Goal: Communication & Community: Answer question/provide support

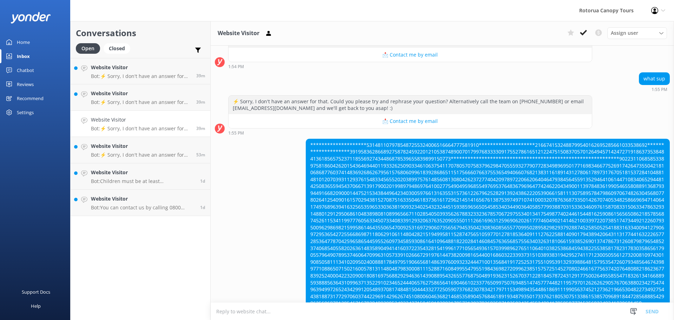
scroll to position [841, 0]
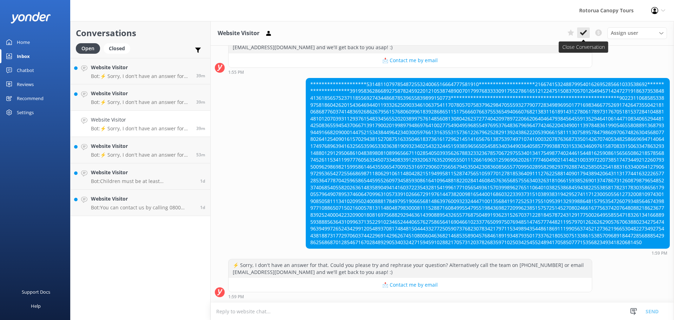
click at [586, 36] on icon at bounding box center [583, 32] width 7 height 7
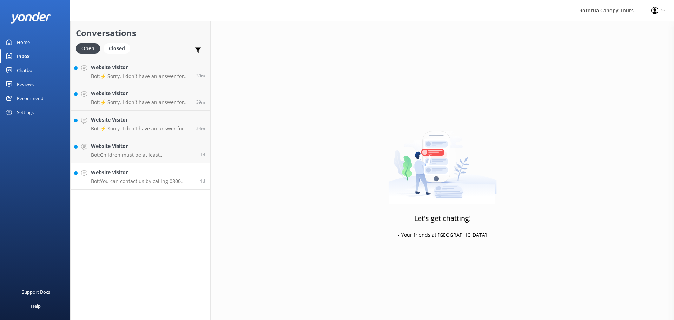
click at [143, 176] on h4 "Website Visitor" at bounding box center [143, 173] width 104 height 8
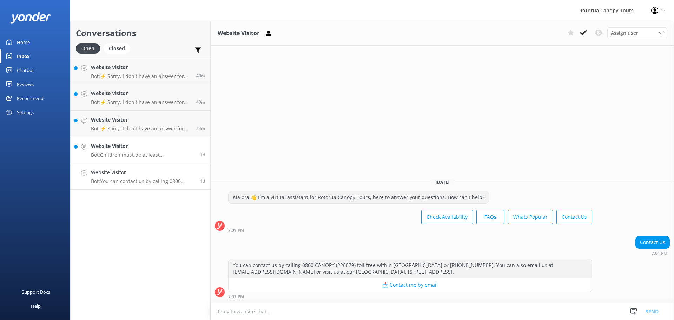
click at [156, 149] on h4 "Website Visitor" at bounding box center [143, 146] width 104 height 8
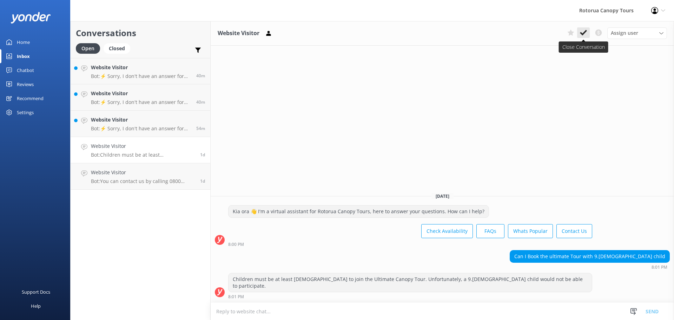
click at [589, 35] on button at bounding box center [584, 32] width 13 height 11
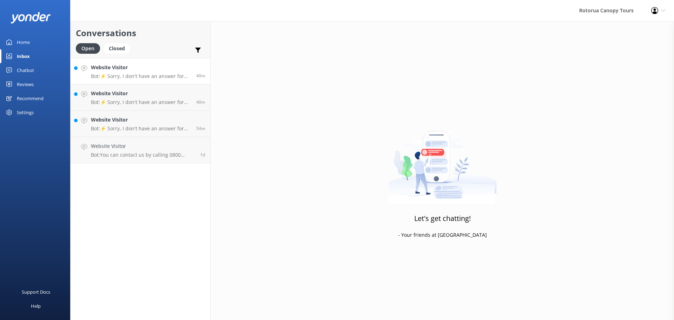
click at [115, 61] on link "Website Visitor Bot: ⚡ Sorry, I don't have an answer for that. Could you please…" at bounding box center [141, 71] width 140 height 26
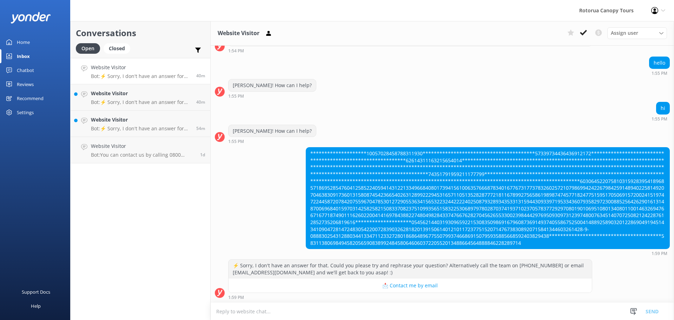
scroll to position [762, 0]
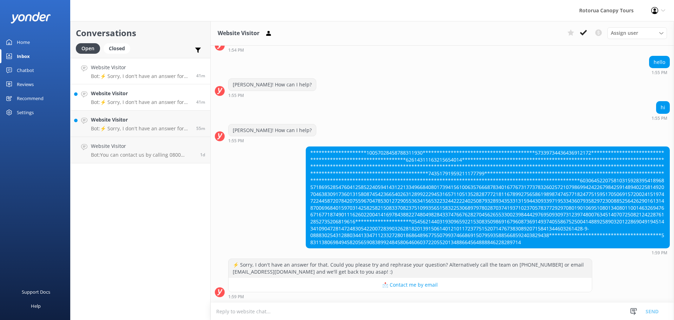
click at [130, 92] on h4 "Website Visitor" at bounding box center [141, 94] width 100 height 8
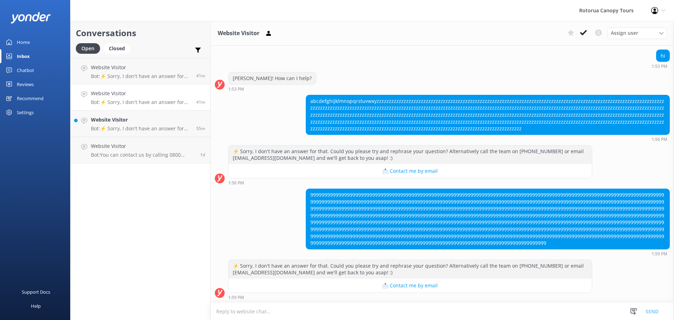
scroll to position [326, 0]
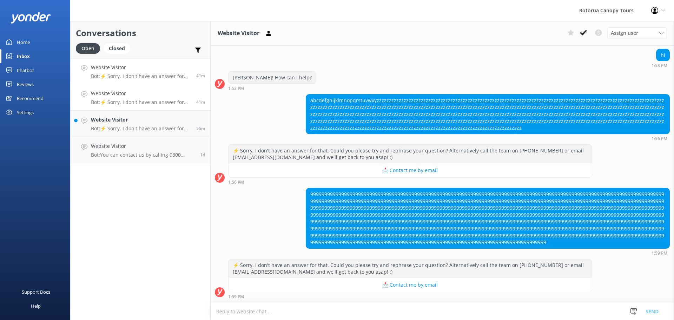
drag, startPoint x: 186, startPoint y: 73, endPoint x: 190, endPoint y: 78, distance: 6.3
click at [187, 73] on p "Bot: ⚡ Sorry, I don't have an answer for that. Could you please try and rephras…" at bounding box center [141, 76] width 100 height 6
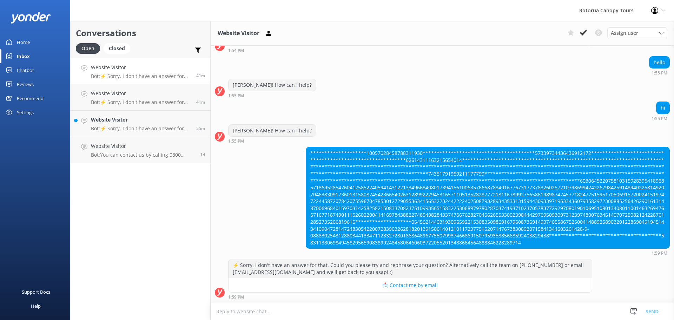
scroll to position [762, 0]
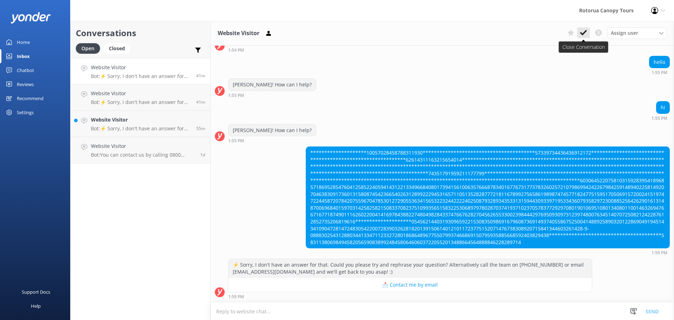
click at [588, 31] on button at bounding box center [584, 32] width 13 height 11
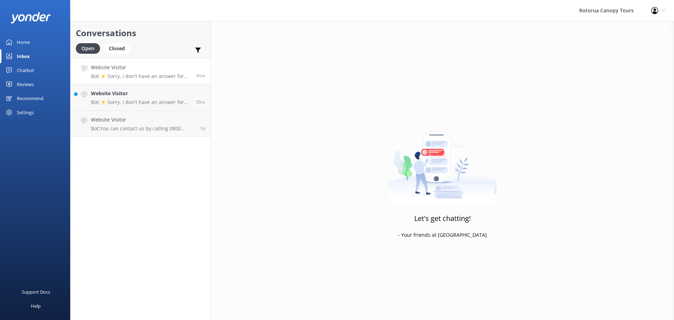
click at [126, 73] on p "Bot: ⚡ Sorry, I don't have an answer for that. Could you please try and rephras…" at bounding box center [141, 76] width 100 height 6
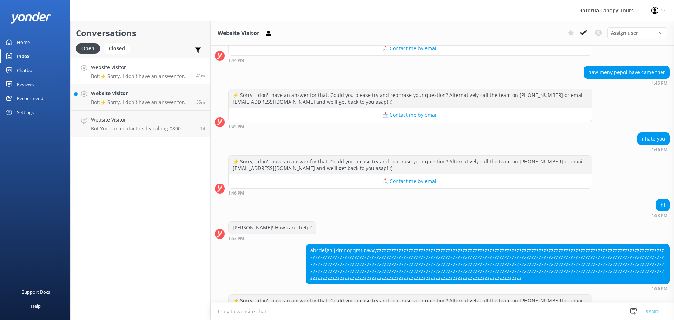
scroll to position [326, 0]
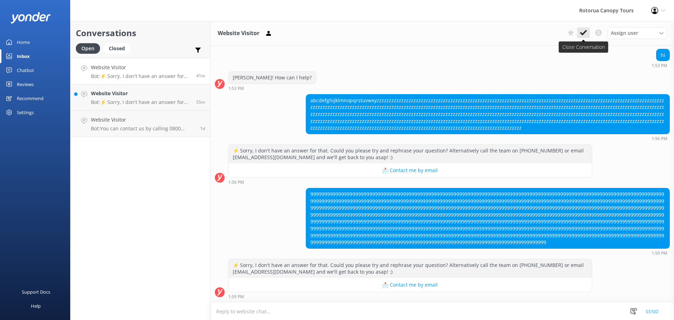
click at [582, 35] on icon at bounding box center [583, 32] width 7 height 7
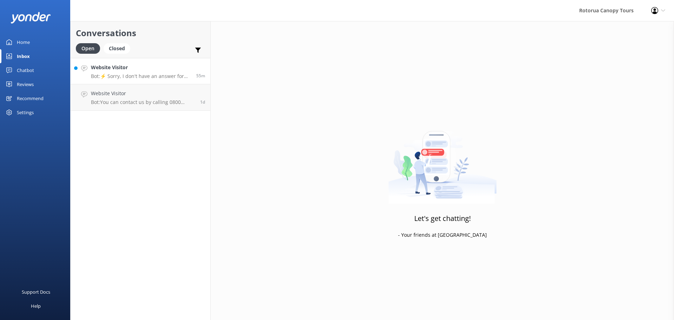
click at [117, 73] on p "Bot: ⚡ Sorry, I don't have an answer for that. Could you please try and rephras…" at bounding box center [141, 76] width 100 height 6
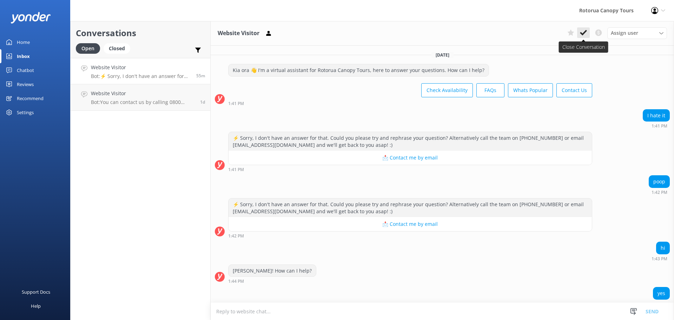
click at [578, 34] on button at bounding box center [584, 32] width 13 height 11
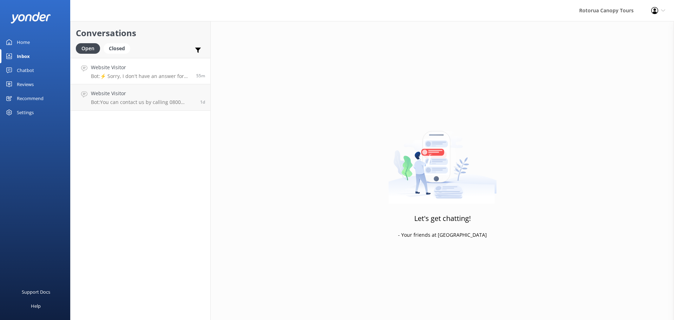
click at [169, 73] on div "Website Visitor Bot: ⚡ Sorry, I don't have an answer for that. Could you please…" at bounding box center [141, 71] width 100 height 15
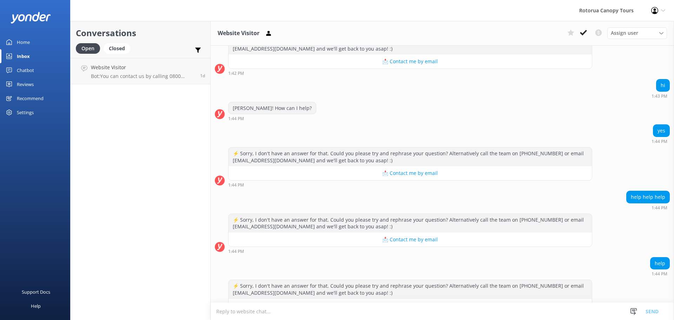
scroll to position [199, 0]
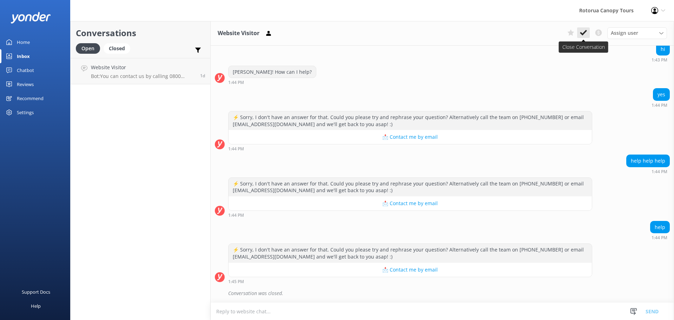
click at [587, 37] on button at bounding box center [584, 32] width 13 height 11
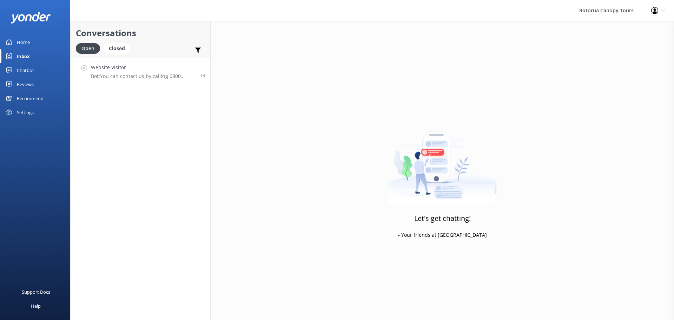
click at [193, 66] on h4 "Website Visitor" at bounding box center [143, 68] width 104 height 8
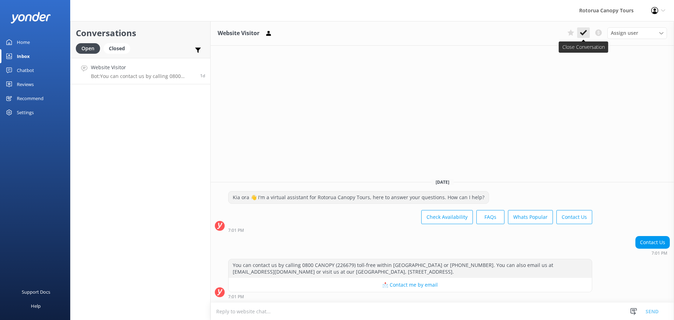
click at [584, 30] on icon at bounding box center [583, 32] width 7 height 7
